Goal: Task Accomplishment & Management: Complete application form

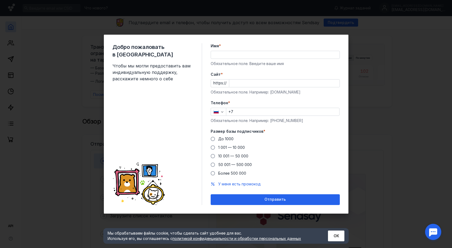
click at [371, 127] on div "Добро пожаловать в Sendsay Чтобы мы могли предоставить вам индивидуальную подде…" at bounding box center [226, 124] width 452 height 248
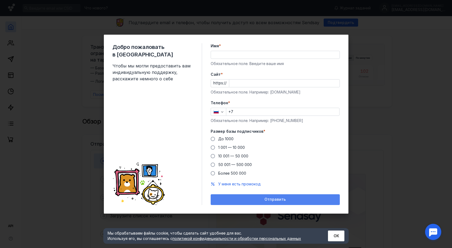
click at [306, 199] on div "Отправить" at bounding box center [275, 199] width 124 height 5
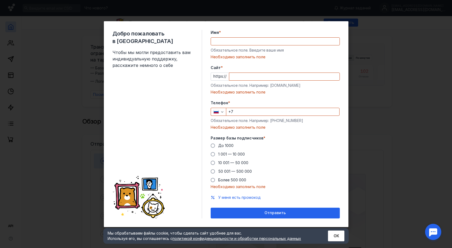
click at [247, 43] on div "Имя * Обязательное поле. Введите ваше имя [PERSON_NAME] заполнить поле" at bounding box center [274, 45] width 129 height 30
click at [246, 42] on input "Имя *" at bounding box center [275, 42] width 128 height 8
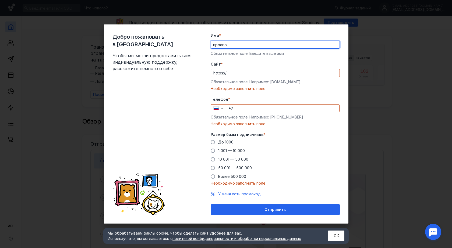
type input "проапо"
click at [250, 77] on input "Cайт *" at bounding box center [284, 73] width 110 height 8
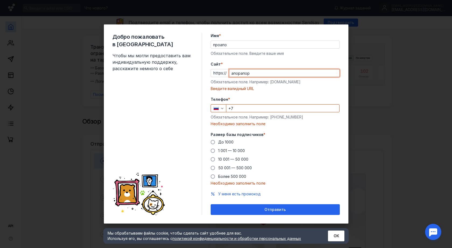
type input "апорапор"
drag, startPoint x: 268, startPoint y: 113, endPoint x: 263, endPoint y: 109, distance: 6.3
click at [266, 112] on div "Телефон * +7 Обязательное поле. Например: [PHONE_NUMBER] Необходимо заполнить п…" at bounding box center [274, 112] width 129 height 30
click at [263, 109] on input "+7" at bounding box center [282, 109] width 113 height 8
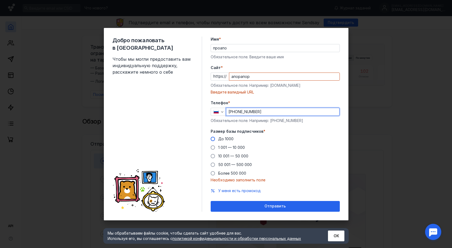
type input "[PHONE_NUMBER]"
click at [213, 138] on span at bounding box center [212, 139] width 4 height 4
click at [0, 0] on input "До 1000" at bounding box center [0, 0] width 0 height 0
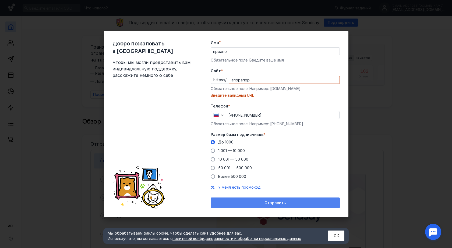
click at [246, 203] on div "Отправить" at bounding box center [275, 203] width 124 height 5
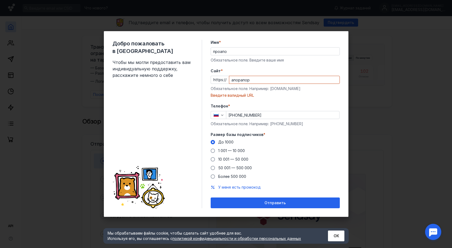
click at [379, 66] on div "Добро пожаловать в Sendsay Чтобы мы могли предоставить вам индивидуальную подде…" at bounding box center [226, 124] width 452 height 248
click at [378, 55] on div "Добро пожаловать в Sendsay Чтобы мы могли предоставить вам индивидуальную подде…" at bounding box center [226, 124] width 452 height 248
click at [187, 59] on span "Чтобы мы могли предоставить вам индивидуальную поддержку, расскажите немного о …" at bounding box center [152, 68] width 81 height 19
drag, startPoint x: 257, startPoint y: 80, endPoint x: 222, endPoint y: 80, distance: 35.2
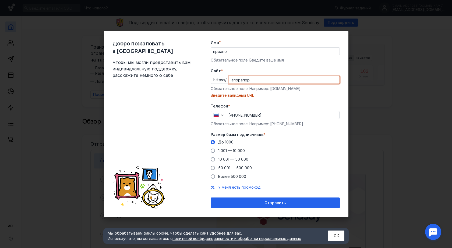
click at [222, 80] on div "https:// апорапор" at bounding box center [274, 80] width 129 height 8
drag, startPoint x: 293, startPoint y: 89, endPoint x: 270, endPoint y: 90, distance: 23.1
click at [270, 90] on div "Обязательное поле. Например: [DOMAIN_NAME]" at bounding box center [274, 88] width 129 height 5
copy div "[DOMAIN_NAME]"
drag, startPoint x: 254, startPoint y: 81, endPoint x: 219, endPoint y: 80, distance: 34.9
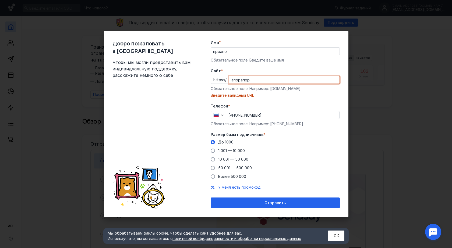
click at [219, 80] on div "https:// апорапор" at bounding box center [274, 80] width 129 height 8
paste input "[DOMAIN_NAME]"
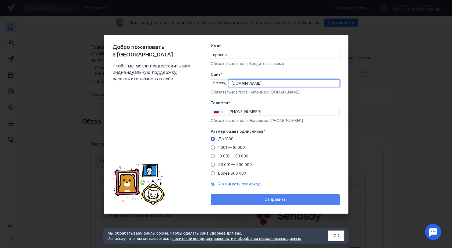
type input "[DOMAIN_NAME]"
click at [270, 204] on div "Отправить" at bounding box center [274, 199] width 129 height 11
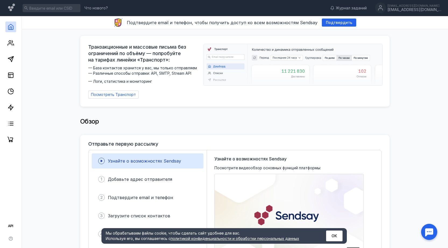
drag, startPoint x: 264, startPoint y: 110, endPoint x: 251, endPoint y: 110, distance: 12.6
click at [11, 42] on circle at bounding box center [10, 42] width 2 height 2
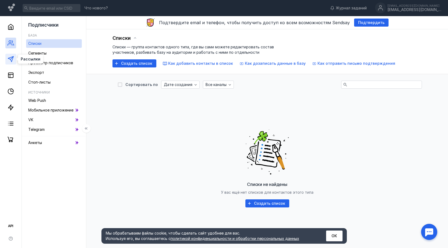
click at [12, 60] on polygon at bounding box center [10, 58] width 5 height 5
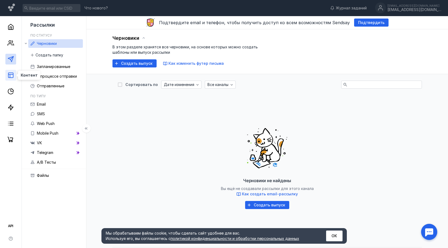
click at [8, 76] on icon at bounding box center [11, 75] width 6 height 6
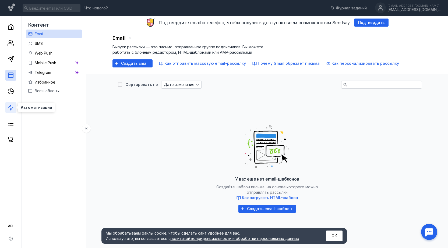
click at [13, 108] on icon at bounding box center [11, 107] width 6 height 6
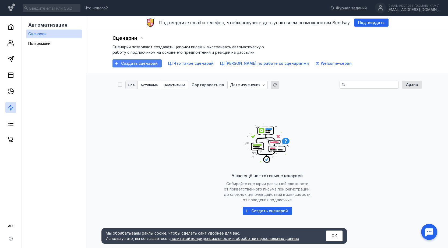
click at [133, 64] on span "Создать сценарий" at bounding box center [139, 63] width 37 height 5
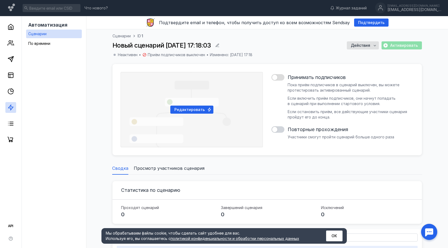
click at [280, 75] on div at bounding box center [277, 77] width 13 height 6
click at [271, 77] on input "checkbox" at bounding box center [271, 77] width 0 height 0
click at [9, 30] on link at bounding box center [10, 27] width 11 height 11
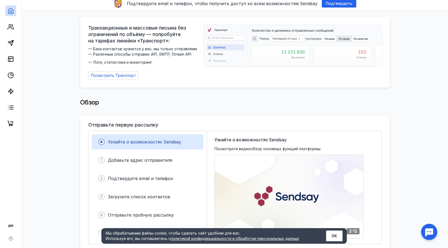
scroll to position [54, 0]
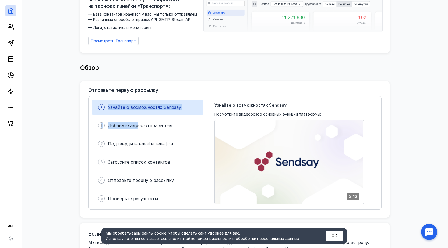
drag, startPoint x: 137, startPoint y: 124, endPoint x: 161, endPoint y: 79, distance: 51.2
click at [161, 81] on div "Отправьте первую рассылку Узнайте о возможностях Sendsay 1 Добавьте адрес отпра…" at bounding box center [234, 149] width 309 height 137
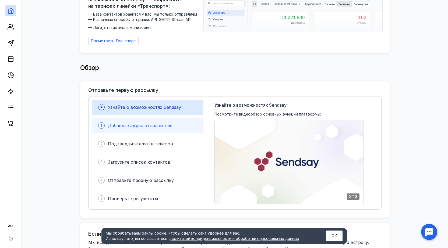
click at [163, 118] on div "1 Добавьте адрес отправителя" at bounding box center [148, 125] width 112 height 15
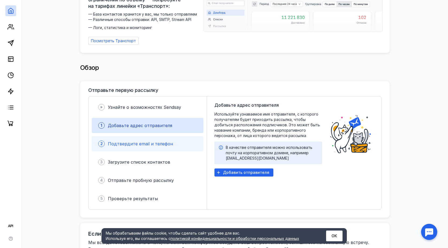
click at [147, 145] on div "2 Подтвердите email и телефон" at bounding box center [148, 143] width 112 height 15
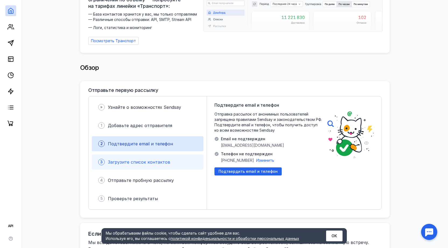
click at [141, 162] on span "Загрузите список контактов" at bounding box center [139, 161] width 62 height 5
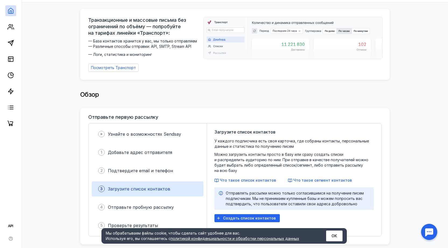
scroll to position [0, 0]
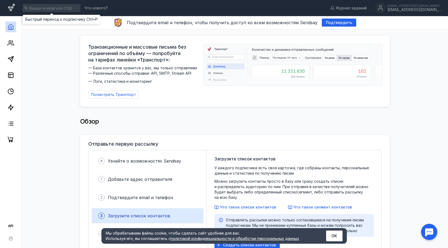
click at [52, 7] on input at bounding box center [52, 8] width 58 height 8
paste input "[DOMAIN_NAME]"
click at [59, 8] on input "[DOMAIN_NAME]" at bounding box center [63, 8] width 81 height 8
paste input "[EMAIL_ADDRESS][DOMAIN_NAME]"
click at [63, 6] on input "[EMAIL_ADDRESS][DOMAIN_NAME]" at bounding box center [52, 8] width 58 height 8
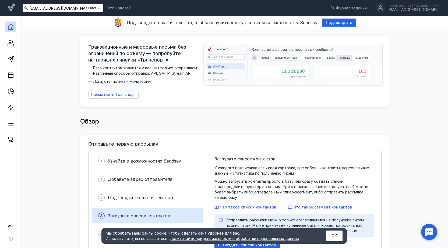
paste input
type input "[EMAIL_ADDRESS][DOMAIN_NAME]"
